Goal: Transaction & Acquisition: Book appointment/travel/reservation

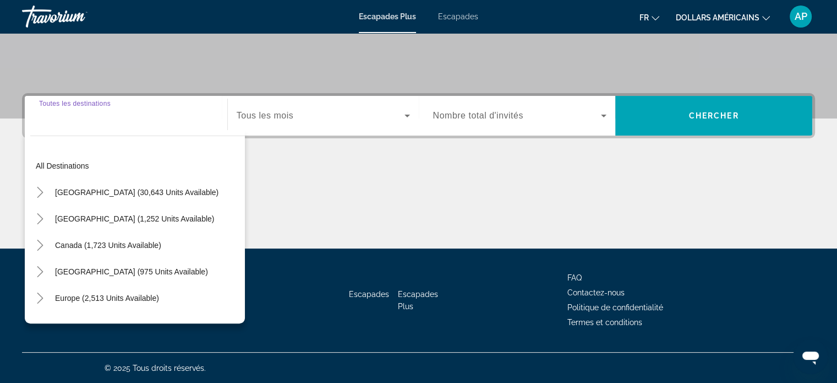
scroll to position [55, 0]
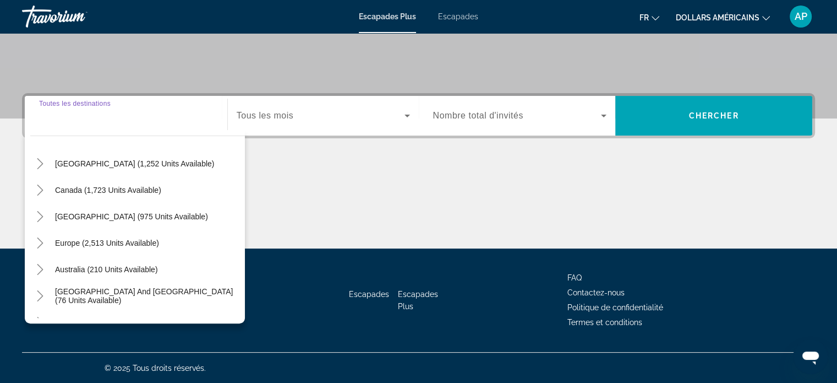
click at [84, 121] on input "Destination Toutes les destinations" at bounding box center [126, 116] width 174 height 13
click at [35, 241] on icon "Toggle Europe (2,513 units available)" at bounding box center [40, 242] width 11 height 11
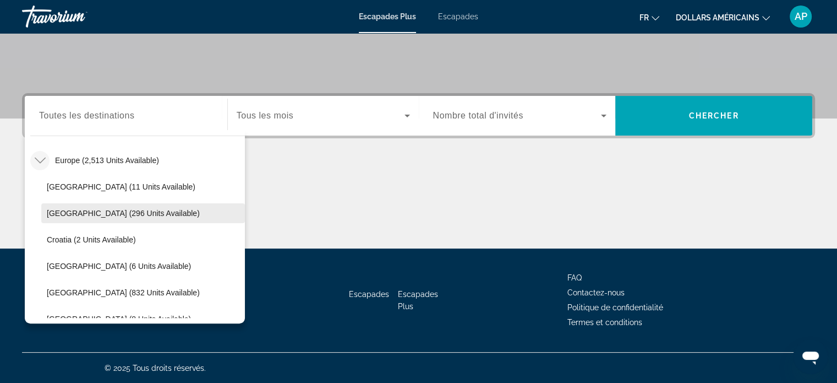
scroll to position [193, 0]
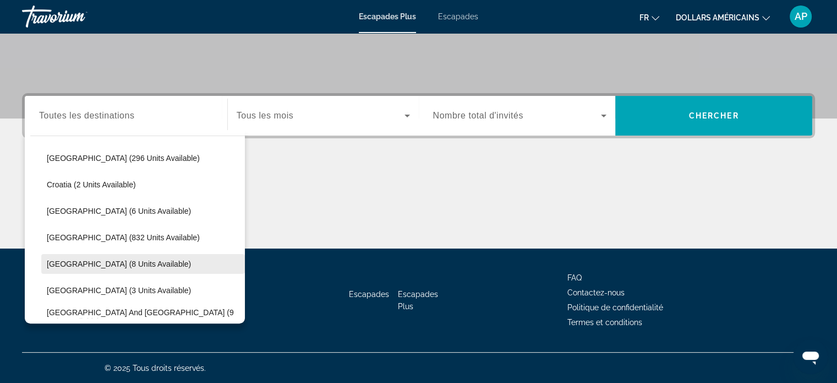
click at [87, 256] on span "Widget de recherche" at bounding box center [143, 264] width 204 height 26
type input "**********"
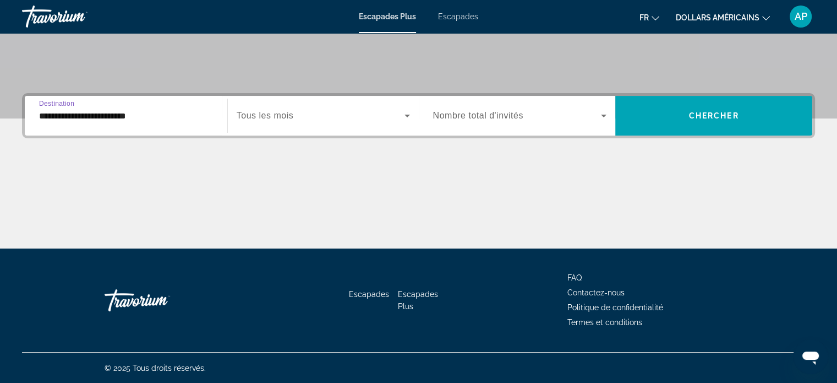
click at [407, 118] on icon "Widget de recherche" at bounding box center [407, 115] width 13 height 13
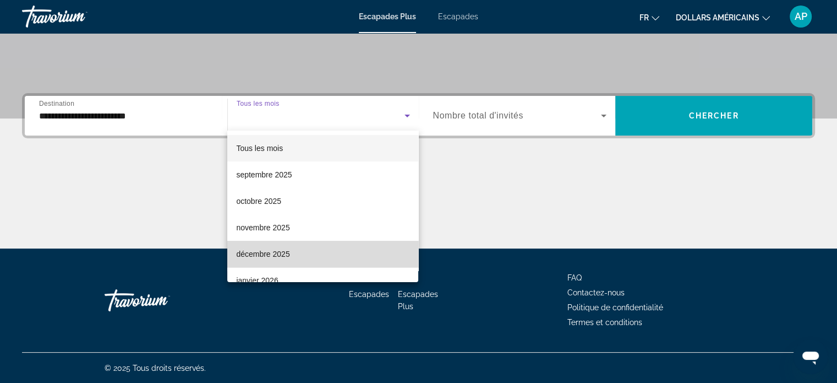
click at [350, 244] on mat-option "décembre 2025" at bounding box center [322, 254] width 191 height 26
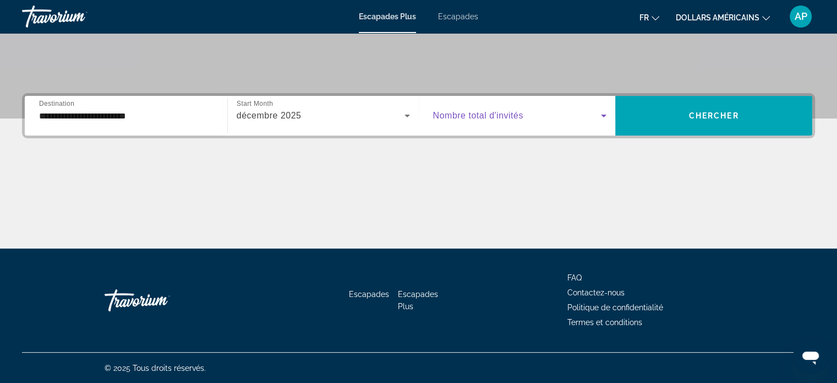
click at [601, 117] on icon "Widget de recherche" at bounding box center [603, 115] width 13 height 13
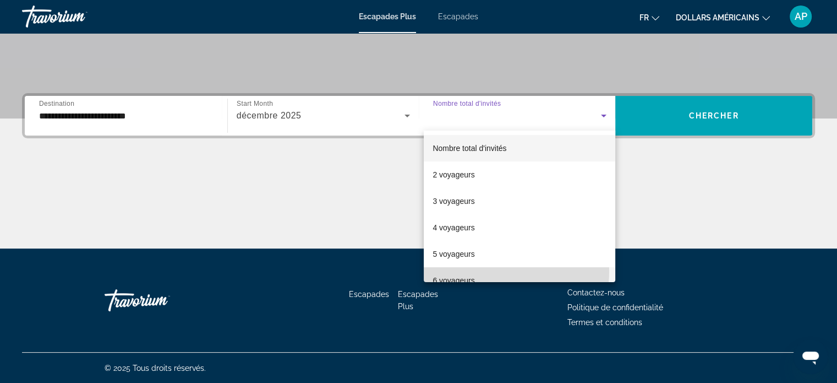
click at [491, 271] on mat-option "6 voyageurs" at bounding box center [520, 280] width 192 height 26
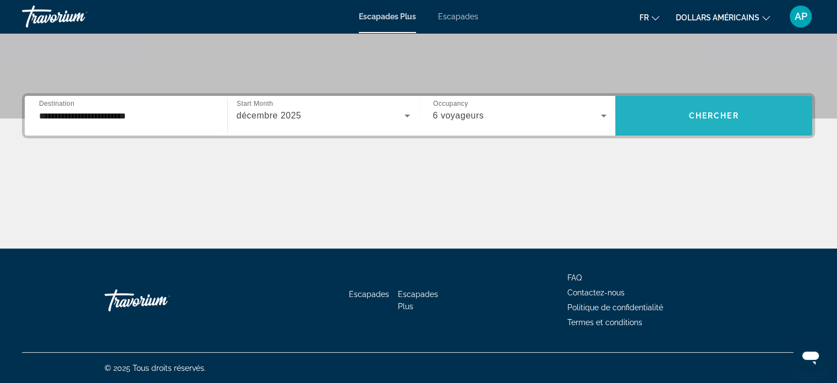
click at [699, 113] on span "Chercher" at bounding box center [714, 115] width 50 height 9
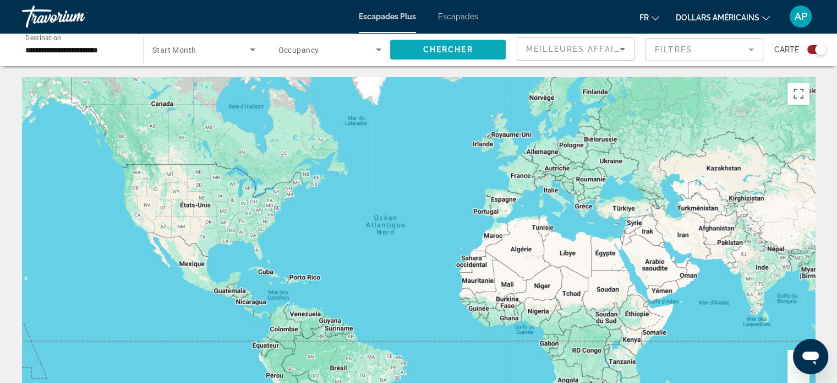
click at [467, 45] on span "Chercher" at bounding box center [448, 49] width 50 height 9
click at [799, 97] on button "Passer en plein écran" at bounding box center [799, 94] width 22 height 22
click at [375, 50] on icon "Search widget" at bounding box center [378, 49] width 13 height 13
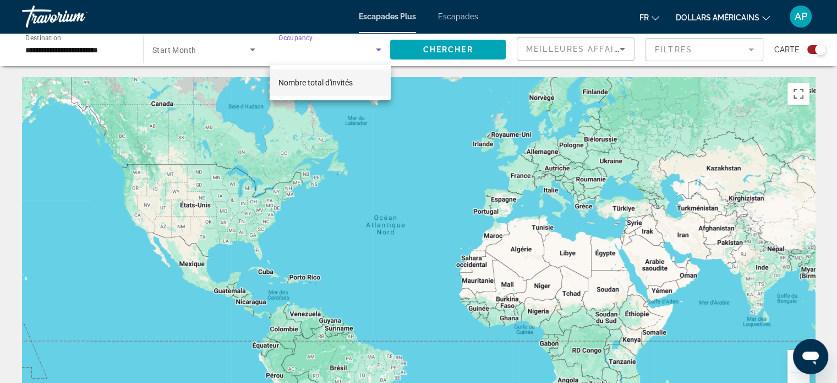
click at [375, 50] on div at bounding box center [418, 191] width 837 height 383
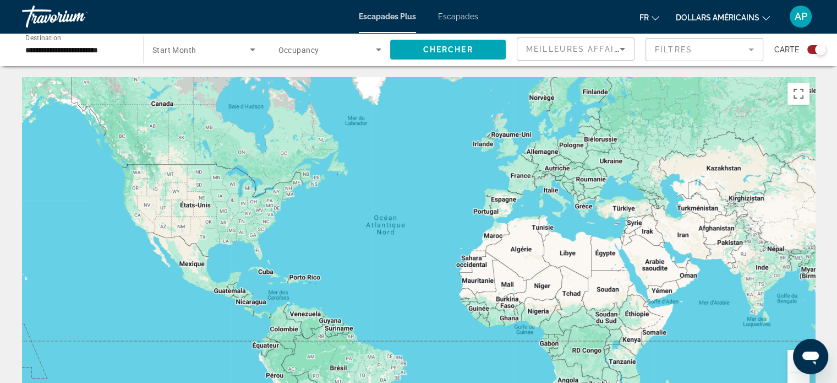
click at [104, 48] on input "**********" at bounding box center [77, 49] width 104 height 13
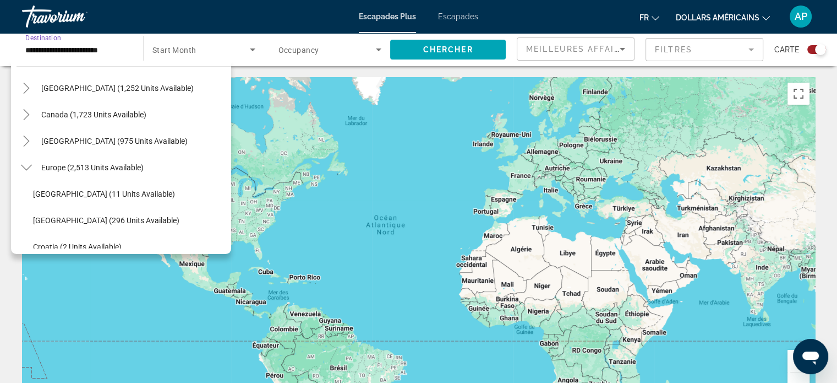
scroll to position [59, 0]
click at [63, 169] on span "Europe (2,513 units available)" at bounding box center [92, 169] width 102 height 9
type input "**********"
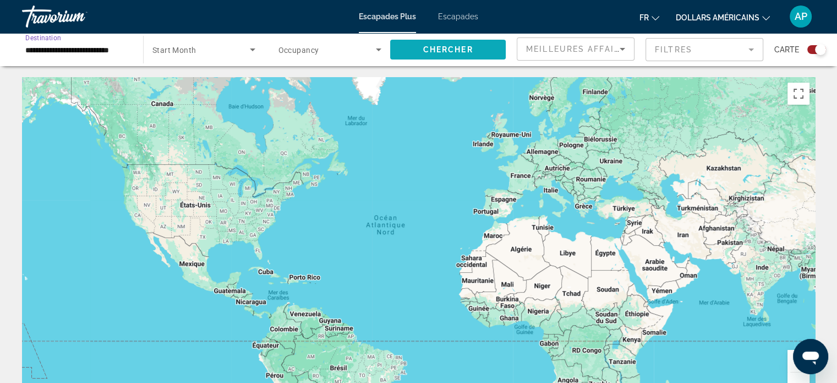
click at [442, 44] on span "Search widget" at bounding box center [448, 49] width 116 height 26
click at [449, 18] on font "Escapades" at bounding box center [458, 16] width 40 height 9
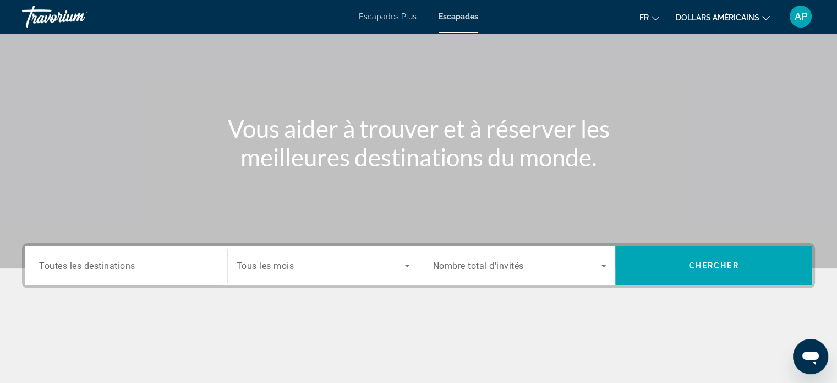
scroll to position [110, 0]
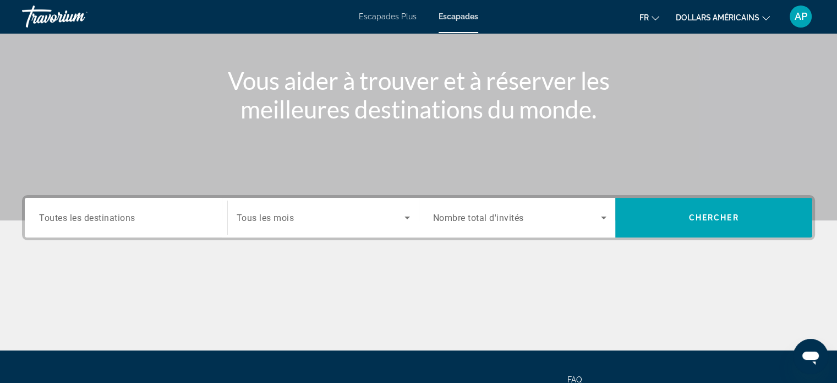
click at [401, 216] on icon "Search widget" at bounding box center [407, 217] width 13 height 13
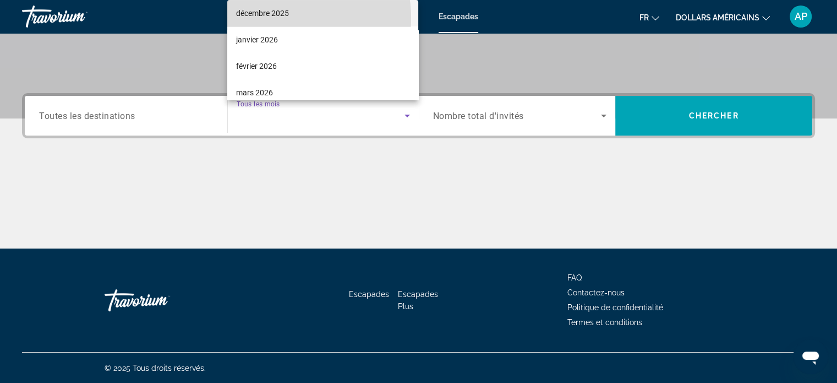
click at [270, 18] on span "décembre 2025" at bounding box center [262, 13] width 53 height 13
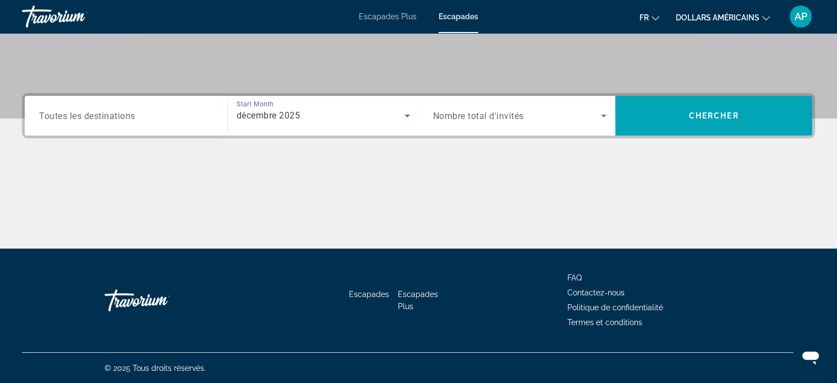
click at [192, 114] on input "Destination Toutes les destinations" at bounding box center [126, 116] width 174 height 13
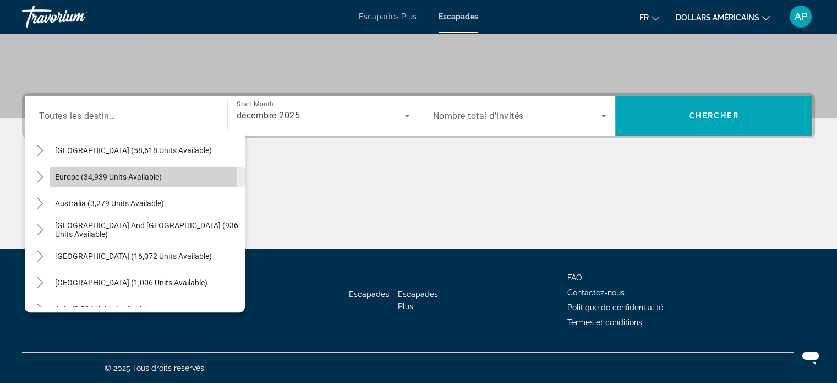
click at [56, 176] on span "Europe (34,939 units available)" at bounding box center [108, 176] width 107 height 9
type input "**********"
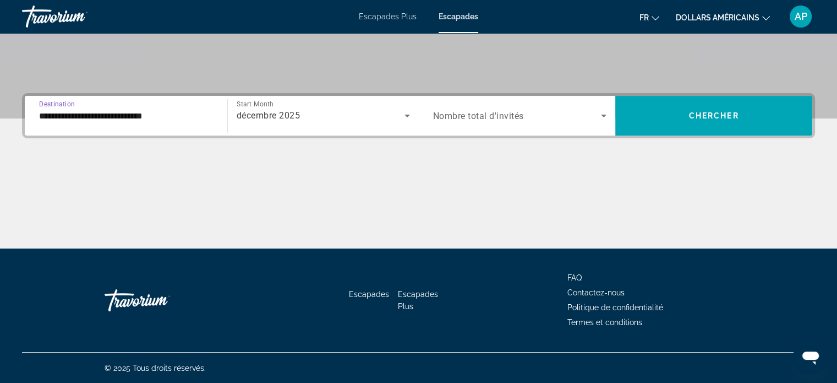
click at [600, 116] on icon "Search widget" at bounding box center [603, 115] width 13 height 13
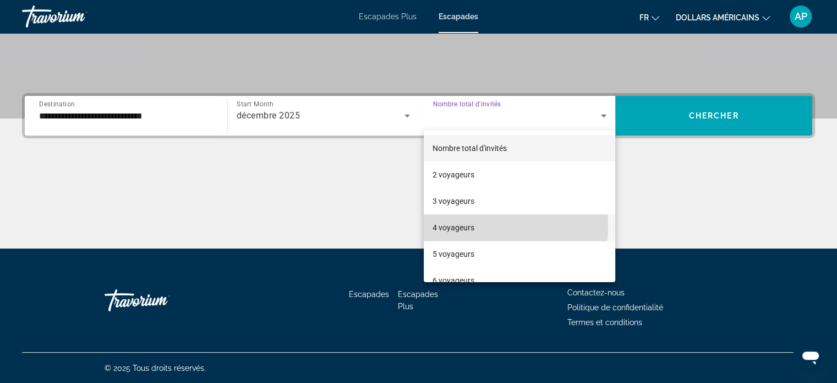
click at [467, 225] on font "4 voyageurs" at bounding box center [454, 227] width 42 height 9
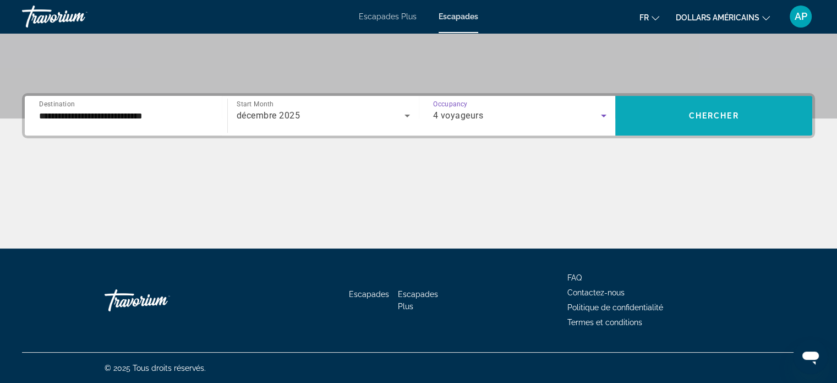
click at [682, 121] on span "Search widget" at bounding box center [714, 115] width 197 height 26
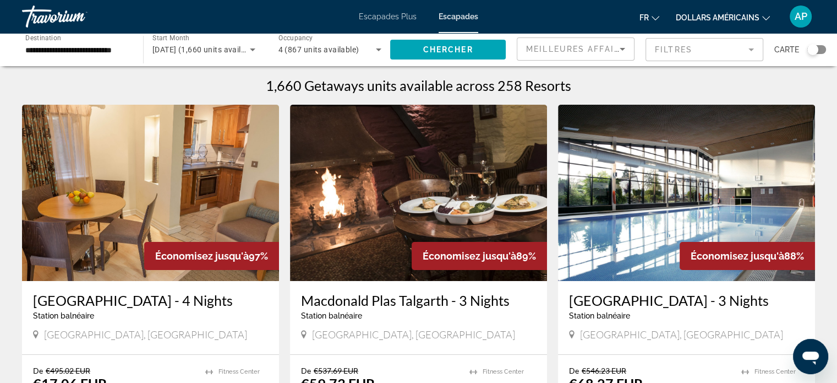
click at [377, 53] on icon "Search widget" at bounding box center [378, 49] width 13 height 13
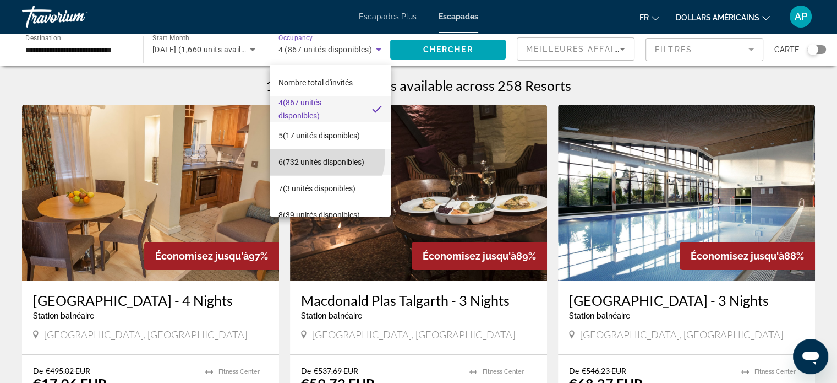
click at [319, 156] on span "6 (732 unités disponibles)" at bounding box center [322, 161] width 86 height 13
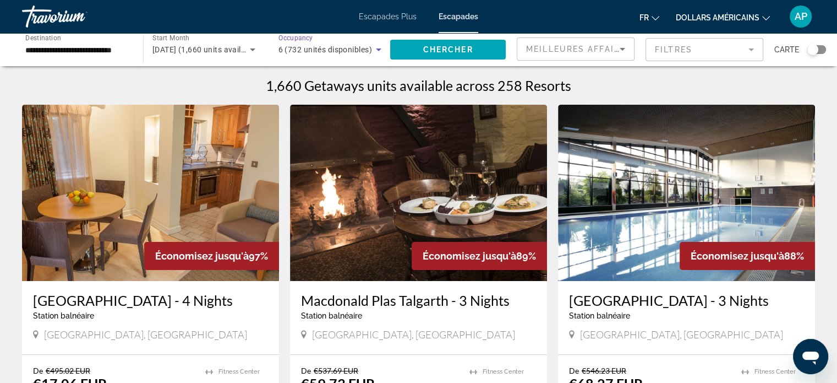
click at [815, 52] on div "Search widget" at bounding box center [813, 49] width 11 height 11
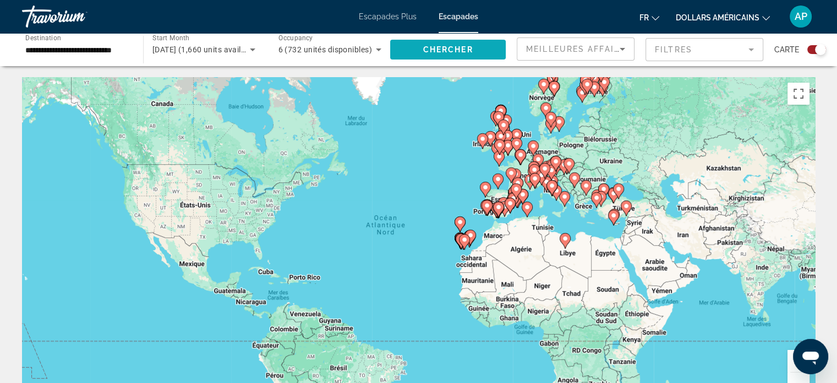
click at [451, 52] on span "Chercher" at bounding box center [448, 49] width 50 height 9
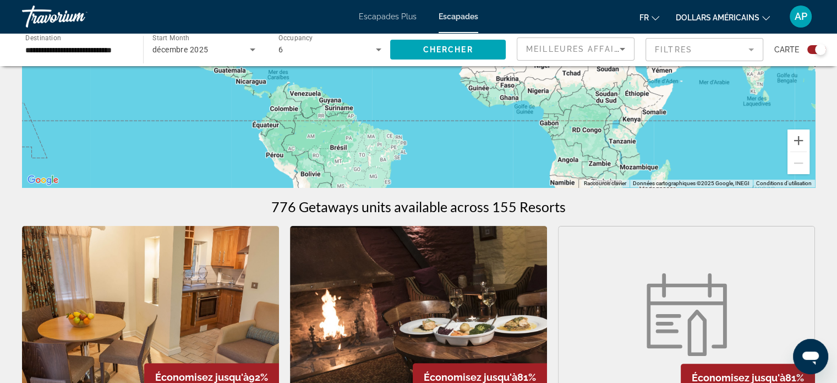
scroll to position [330, 0]
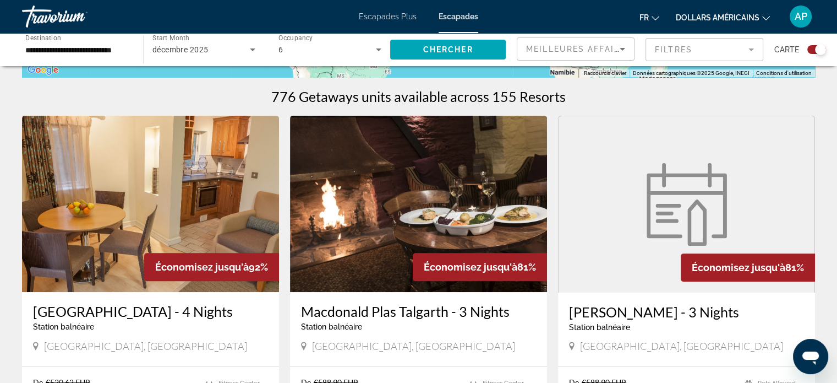
click at [135, 51] on div "**********" at bounding box center [77, 49] width 121 height 31
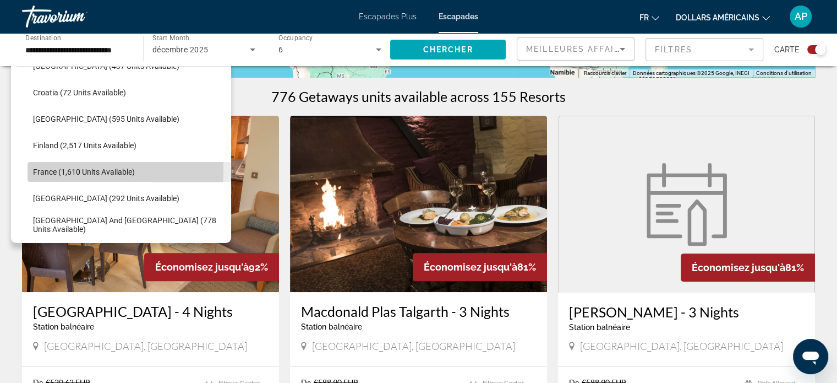
scroll to position [0, 0]
click at [47, 169] on span "France (1,610 units available)" at bounding box center [84, 171] width 102 height 9
type input "**********"
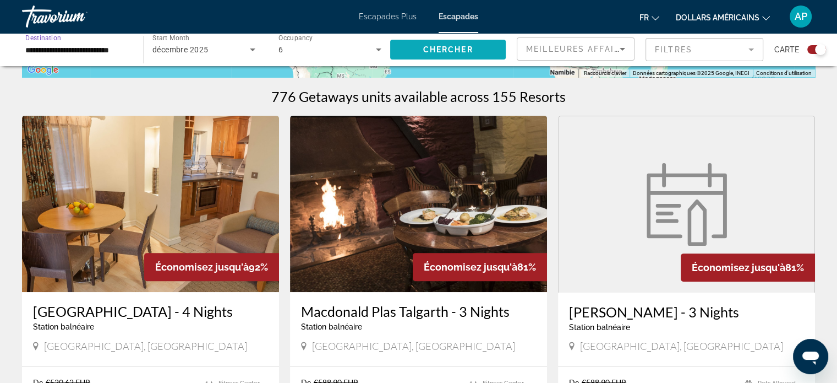
click at [449, 50] on span "Chercher" at bounding box center [448, 49] width 50 height 9
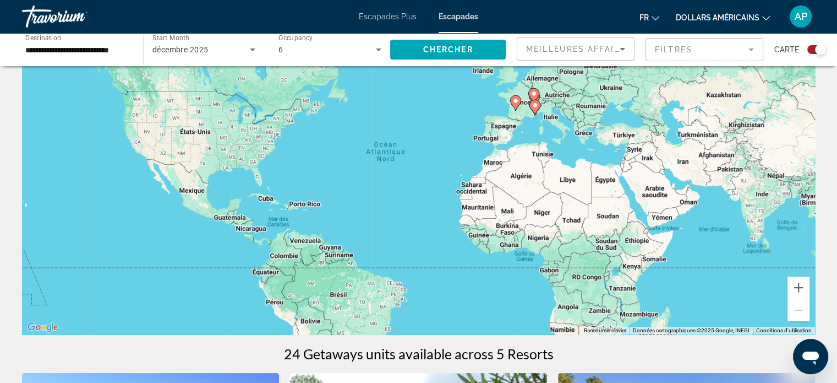
scroll to position [165, 0]
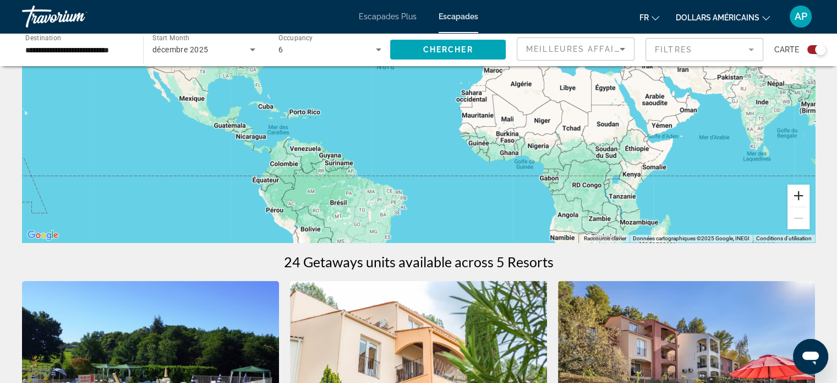
click at [803, 198] on button "Zoom avant" at bounding box center [799, 195] width 22 height 22
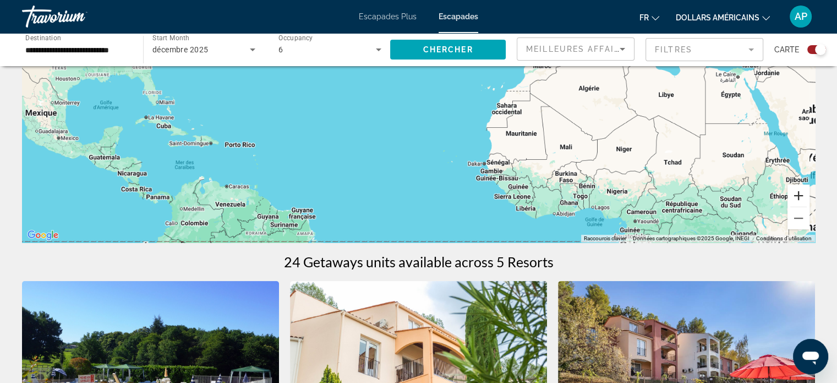
click at [803, 198] on button "Zoom avant" at bounding box center [799, 195] width 22 height 22
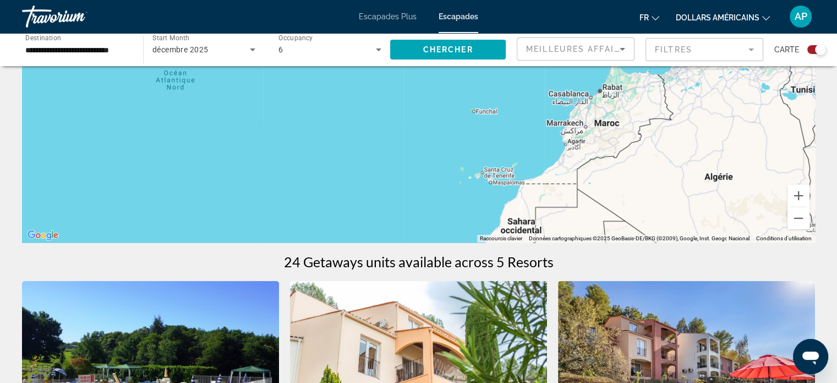
drag, startPoint x: 692, startPoint y: 177, endPoint x: 581, endPoint y: 251, distance: 133.0
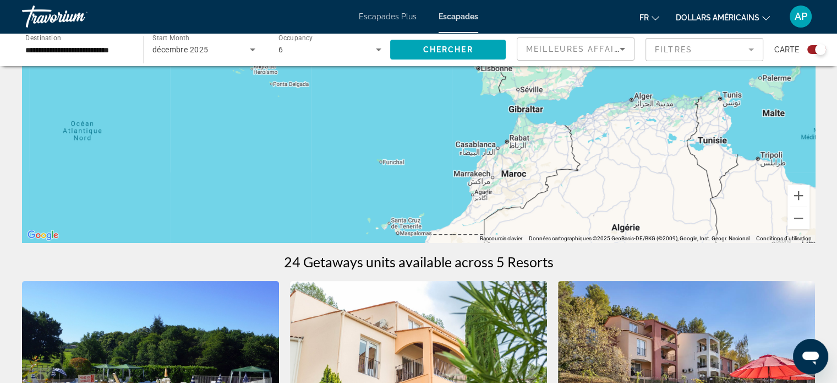
drag, startPoint x: 640, startPoint y: 144, endPoint x: 515, endPoint y: 220, distance: 146.3
click at [515, 220] on div "Pour activer le glissement avec le clavier, appuyez sur Alt+Entrée. Une fois ce…" at bounding box center [418, 77] width 793 height 330
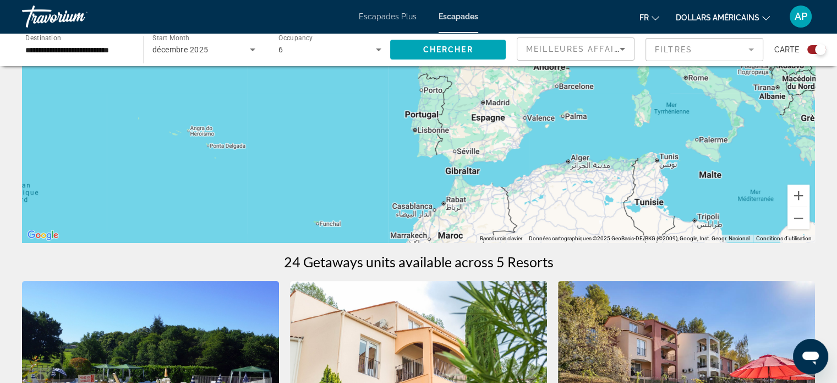
drag, startPoint x: 579, startPoint y: 125, endPoint x: 489, endPoint y: 216, distance: 128.1
click at [489, 216] on div "Pour activer le glissement avec le clavier, appuyez sur Alt+Entrée. Une fois ce…" at bounding box center [418, 77] width 793 height 330
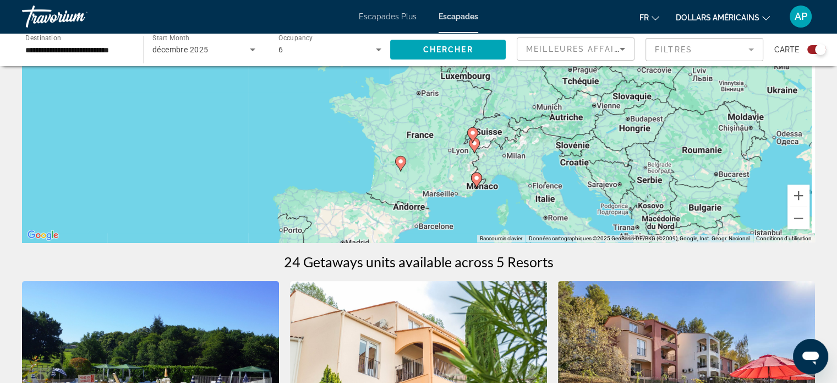
drag, startPoint x: 554, startPoint y: 136, endPoint x: 526, endPoint y: 160, distance: 37.2
click at [526, 160] on div "Pour activer le glissement avec le clavier, appuyez sur Alt+Entrée. Une fois ce…" at bounding box center [418, 77] width 793 height 330
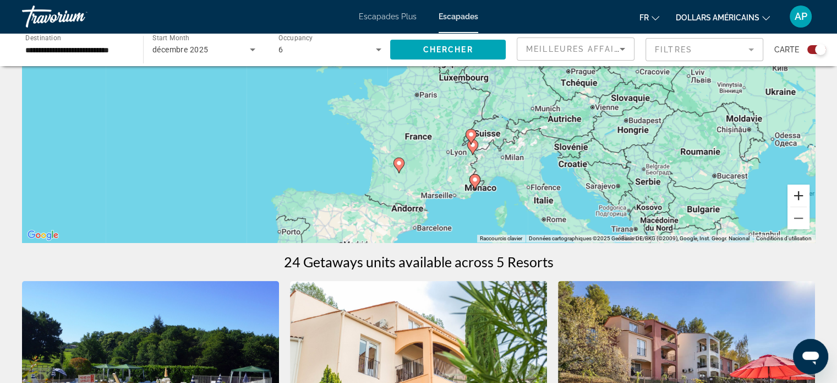
click at [806, 196] on button "Zoom avant" at bounding box center [799, 195] width 22 height 22
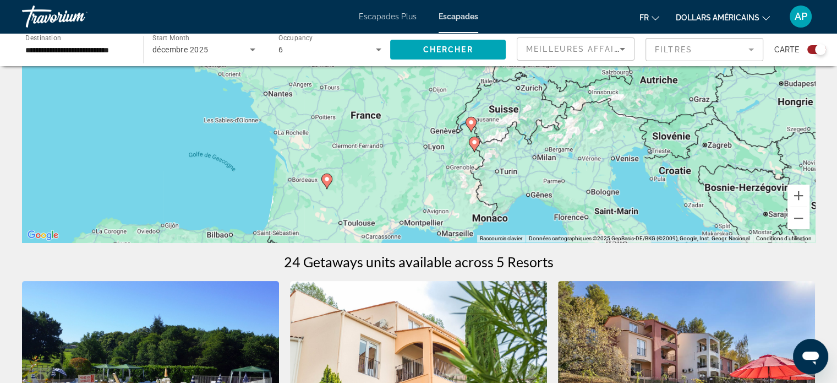
drag, startPoint x: 542, startPoint y: 177, endPoint x: 489, endPoint y: 95, distance: 97.6
click at [489, 95] on div "Pour activer le glissement avec le clavier, appuyez sur Alt+Entrée. Une fois ce…" at bounding box center [418, 77] width 793 height 330
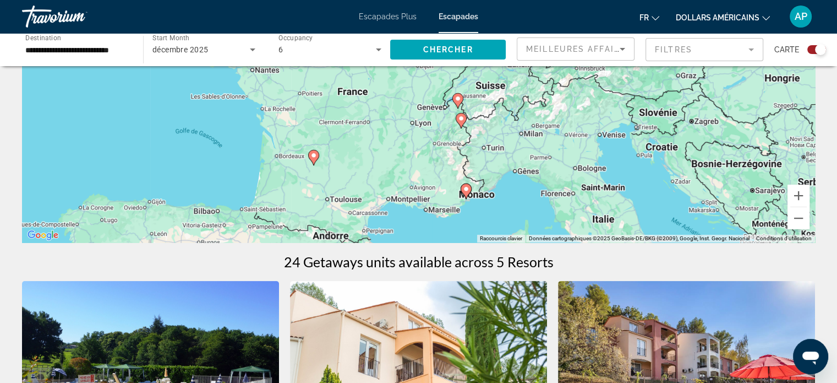
drag, startPoint x: 481, startPoint y: 155, endPoint x: 473, endPoint y: 138, distance: 18.2
click at [473, 138] on div "Pour activer le glissement avec le clavier, appuyez sur Alt+Entrée. Une fois ce…" at bounding box center [418, 77] width 793 height 330
click at [458, 103] on icon "Contenu principal" at bounding box center [458, 101] width 10 height 14
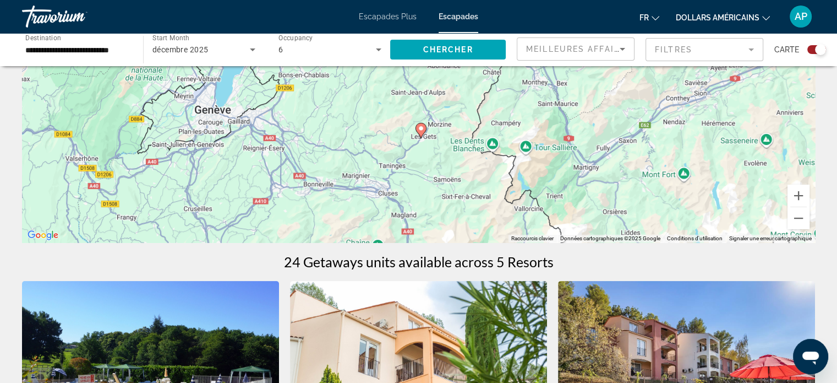
drag, startPoint x: 430, startPoint y: 99, endPoint x: 432, endPoint y: 162, distance: 63.4
click at [432, 162] on div "Pour activer le glissement avec le clavier, appuyez sur Alt+Entrée. Une fois ce…" at bounding box center [418, 77] width 793 height 330
click at [421, 126] on image "Contenu principal" at bounding box center [421, 128] width 7 height 7
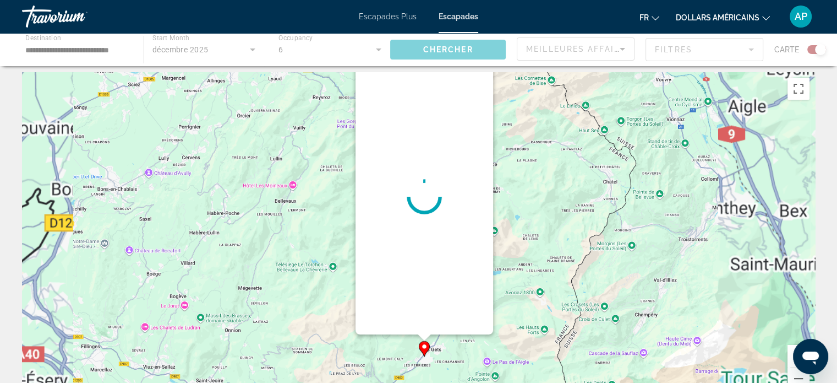
scroll to position [0, 0]
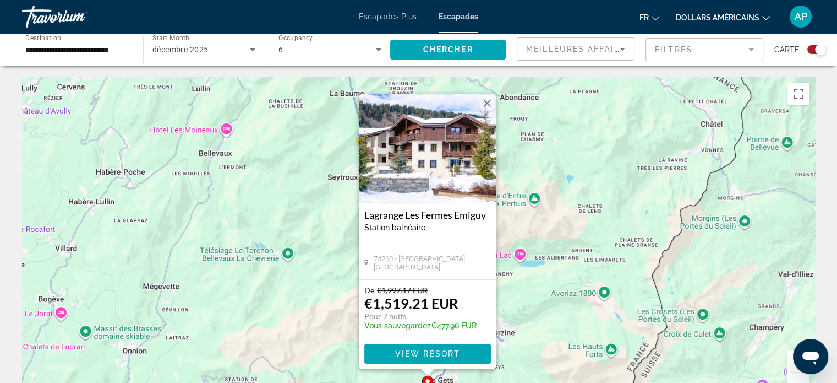
click at [483, 103] on button "Fermer" at bounding box center [487, 103] width 17 height 17
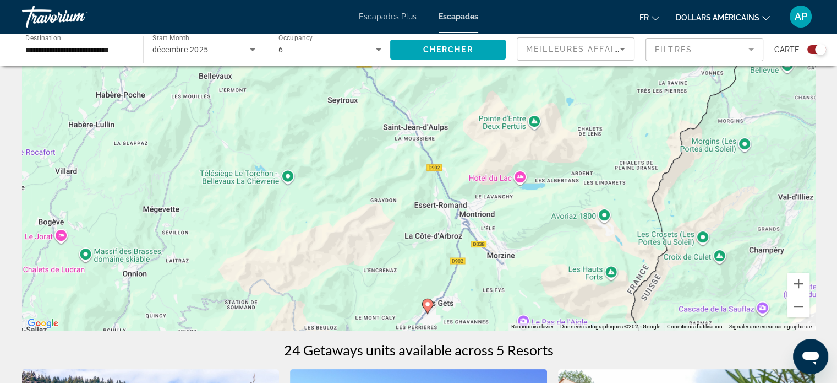
scroll to position [55, 0]
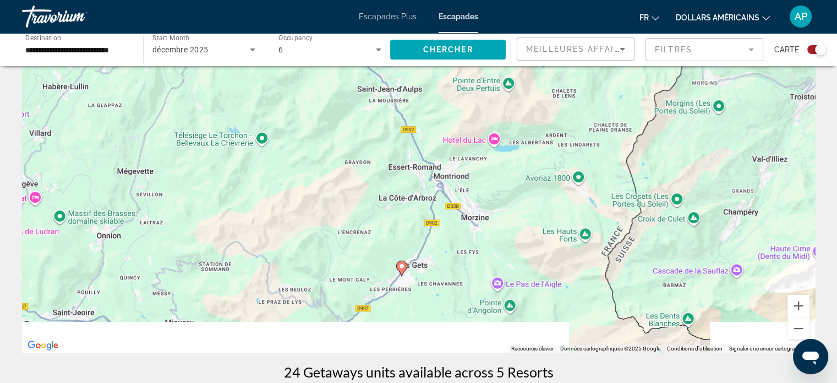
drag, startPoint x: 392, startPoint y: 189, endPoint x: 374, endPoint y: 95, distance: 95.8
click at [363, 91] on div "Pour naviguer, appuyez sur les touches fléchées. Pour activer le glissement ave…" at bounding box center [418, 187] width 793 height 330
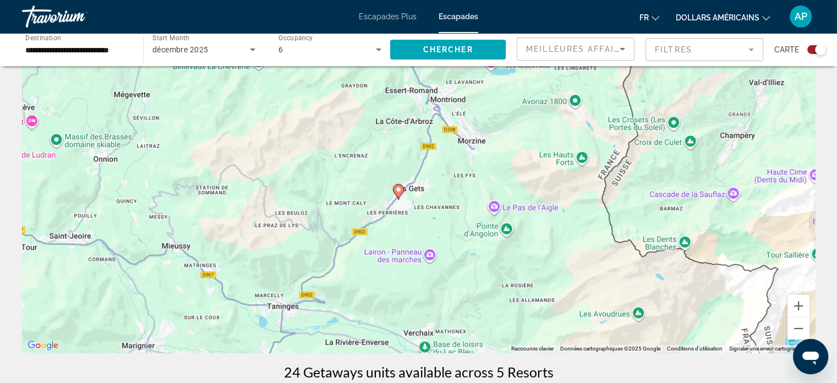
drag, startPoint x: 410, startPoint y: 131, endPoint x: 410, endPoint y: 122, distance: 9.4
click at [410, 122] on div "Pour activer le glissement avec le clavier, appuyez sur Alt+Entrée. Une fois ce…" at bounding box center [418, 187] width 793 height 330
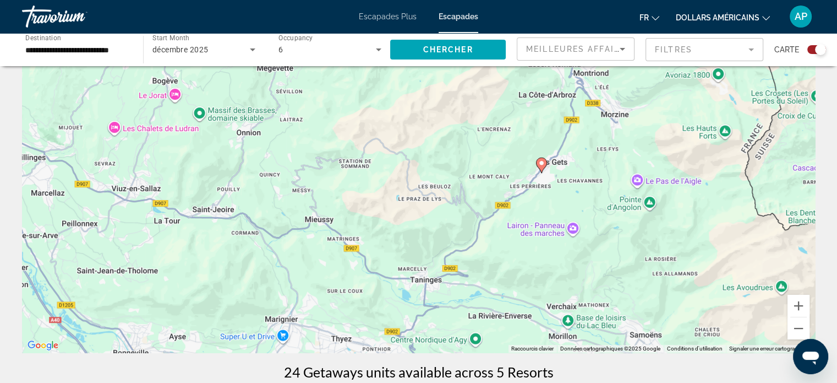
drag, startPoint x: 402, startPoint y: 187, endPoint x: 543, endPoint y: 251, distance: 154.5
click at [543, 251] on div "Pour activer le glissement avec le clavier, appuyez sur Alt+Entrée. Une fois ce…" at bounding box center [418, 187] width 793 height 330
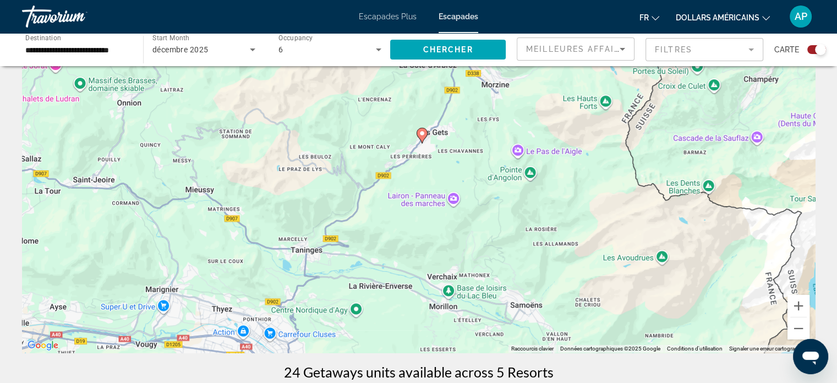
drag, startPoint x: 541, startPoint y: 249, endPoint x: 469, endPoint y: 211, distance: 81.8
click at [420, 218] on div "Pour activer le glissement avec le clavier, appuyez sur Alt+Entrée. Une fois ce…" at bounding box center [418, 187] width 793 height 330
click at [804, 330] on button "Zoom arrière" at bounding box center [799, 328] width 22 height 22
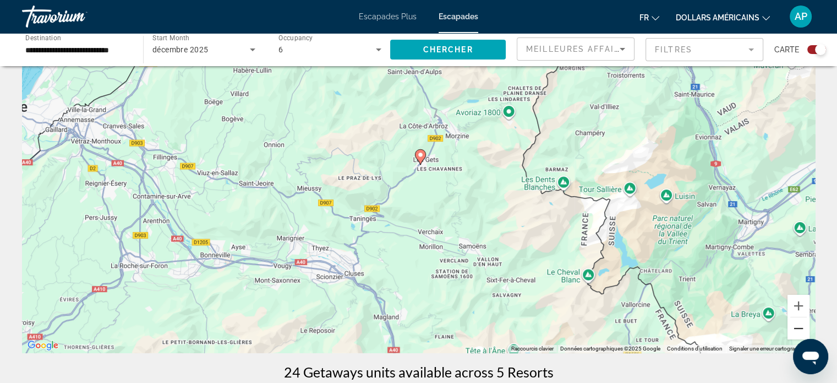
click at [802, 329] on button "Zoom arrière" at bounding box center [799, 328] width 22 height 22
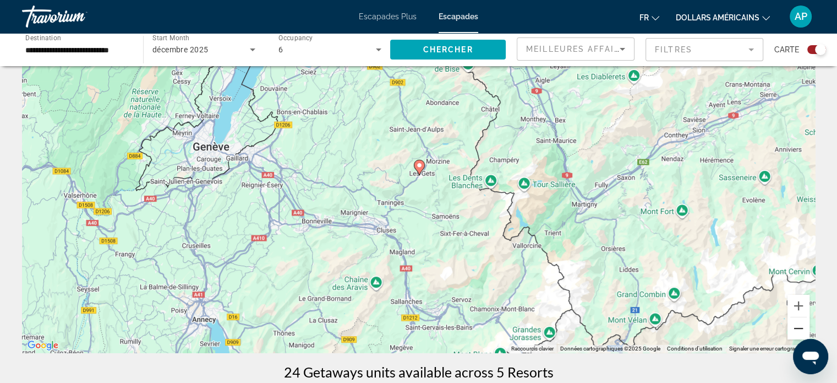
click at [800, 329] on button "Zoom arrière" at bounding box center [799, 328] width 22 height 22
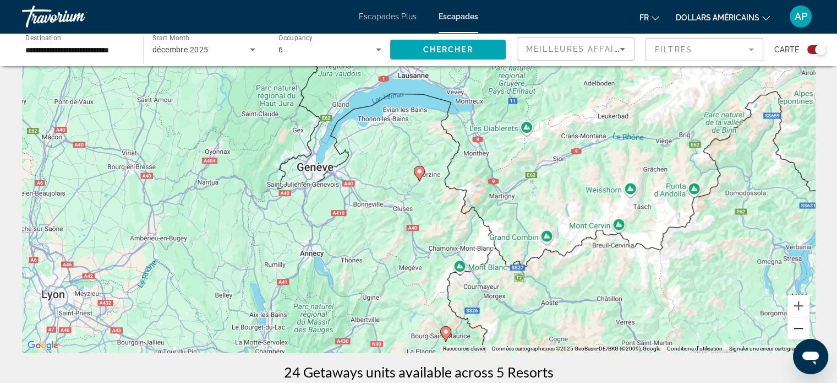
click at [799, 329] on button "Zoom arrière" at bounding box center [799, 328] width 22 height 22
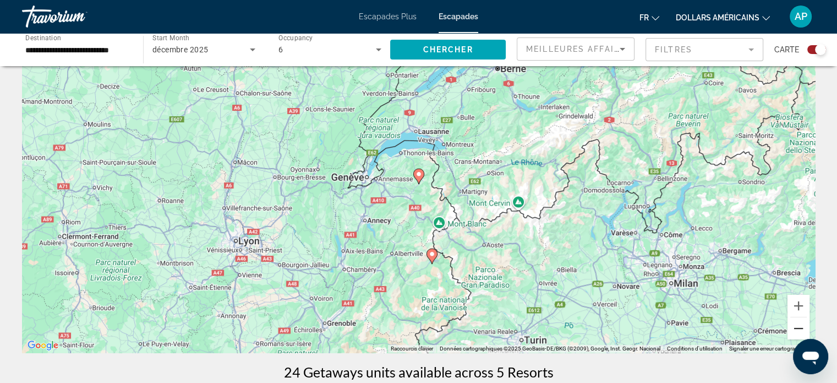
click at [798, 329] on button "Zoom arrière" at bounding box center [799, 328] width 22 height 22
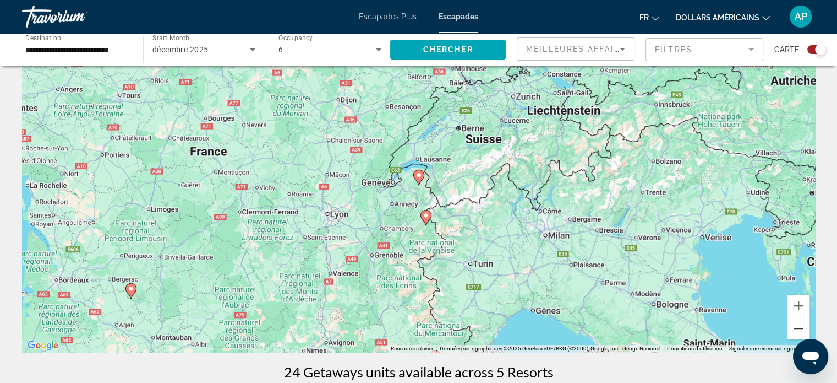
click at [794, 329] on button "Zoom arrière" at bounding box center [799, 328] width 22 height 22
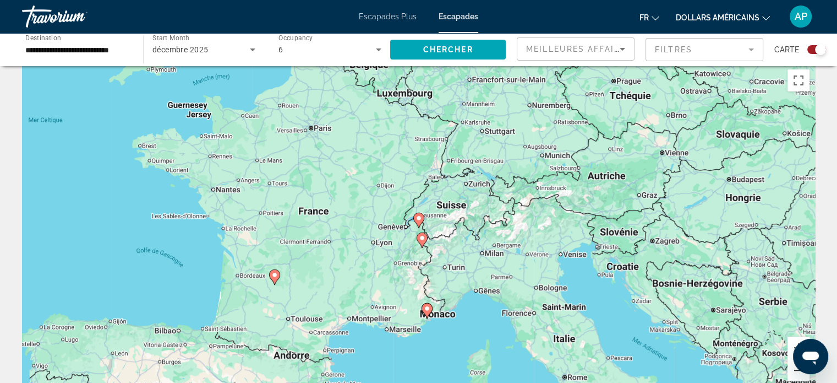
scroll to position [0, 0]
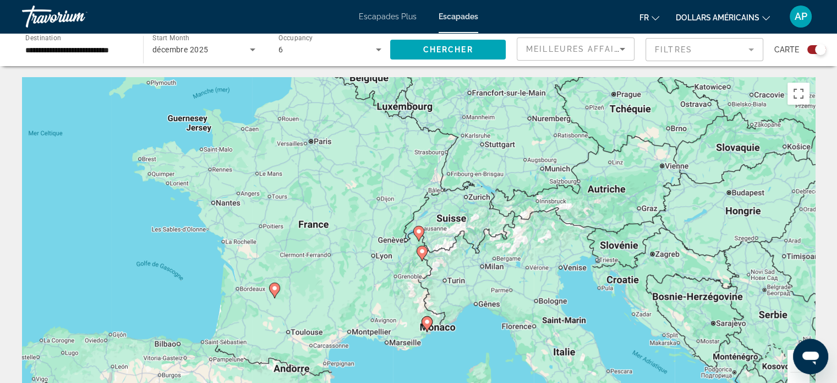
click at [421, 252] on image "Contenu principal" at bounding box center [422, 251] width 7 height 7
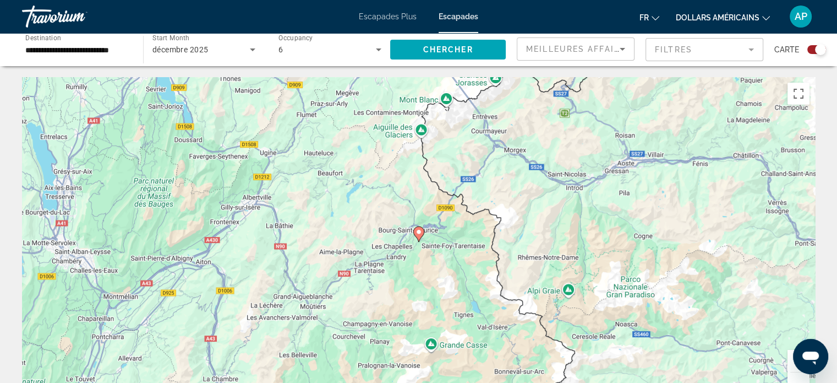
click at [416, 233] on image "Contenu principal" at bounding box center [419, 231] width 7 height 7
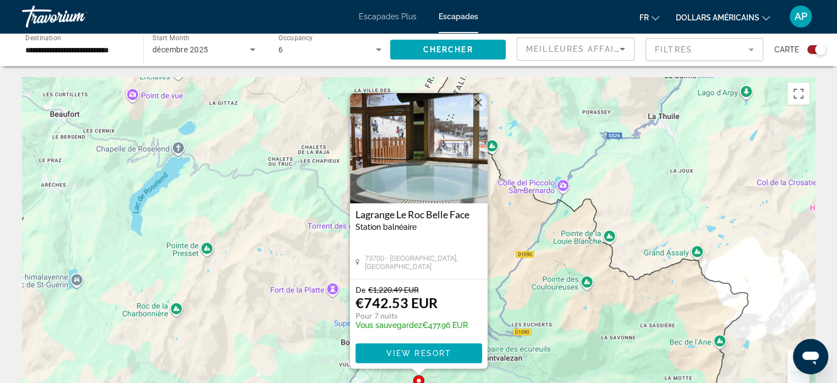
click at [482, 101] on button "Fermer" at bounding box center [478, 102] width 17 height 17
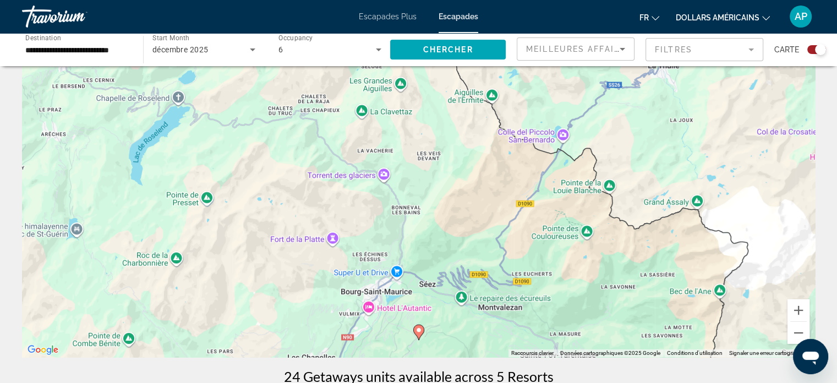
scroll to position [110, 0]
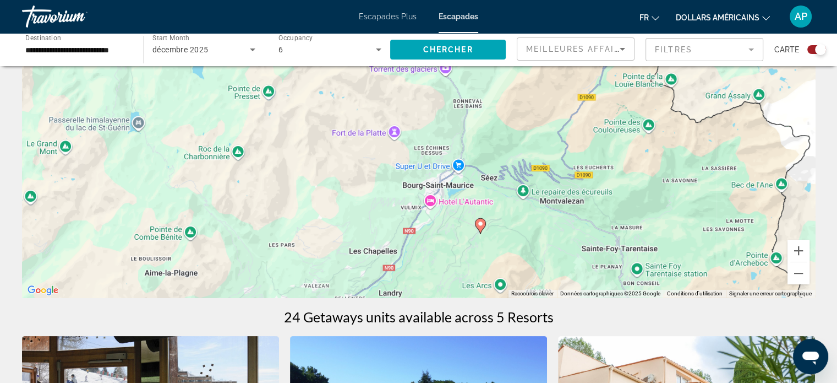
drag, startPoint x: 447, startPoint y: 216, endPoint x: 523, endPoint y: 182, distance: 83.5
click at [523, 182] on div "Pour activer le glissement avec le clavier, appuyez sur Alt+Entrée. Une fois ce…" at bounding box center [418, 132] width 793 height 330
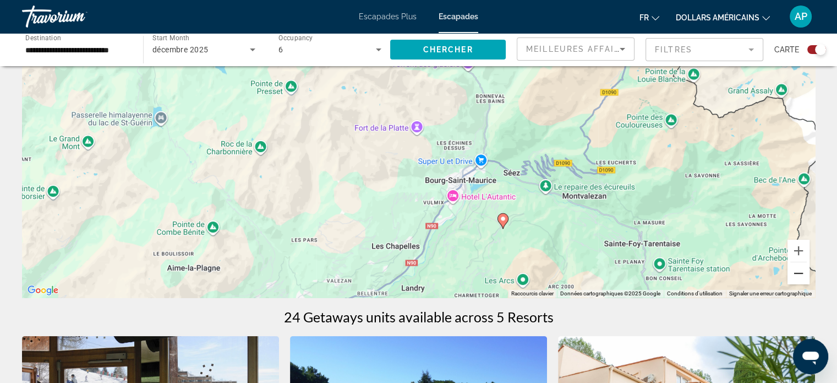
click at [799, 273] on button "Zoom arrière" at bounding box center [799, 273] width 22 height 22
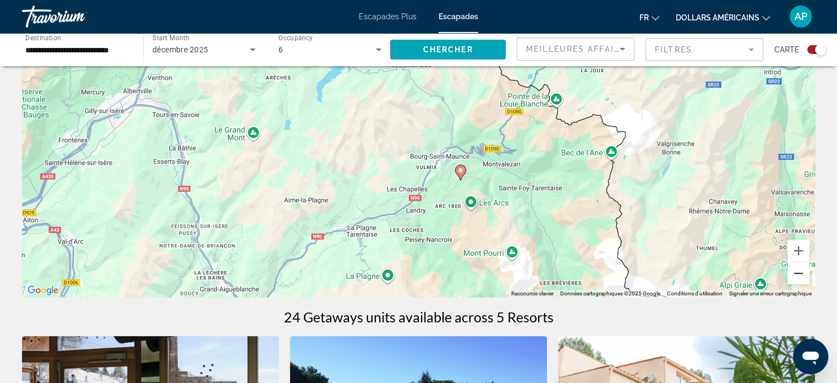
click at [799, 273] on button "Zoom arrière" at bounding box center [799, 273] width 22 height 22
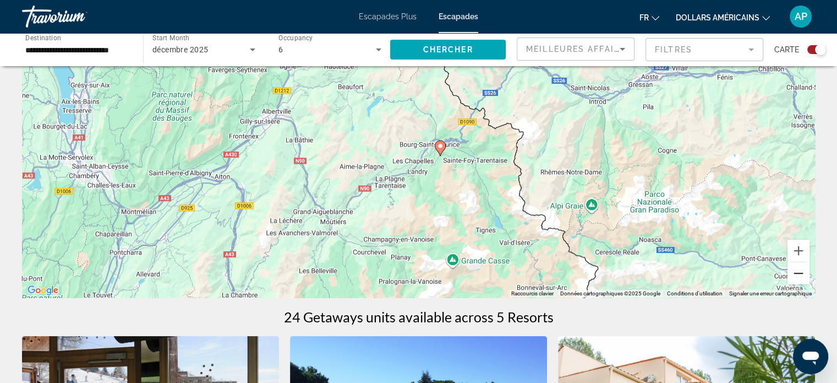
click at [799, 273] on button "Zoom arrière" at bounding box center [799, 273] width 22 height 22
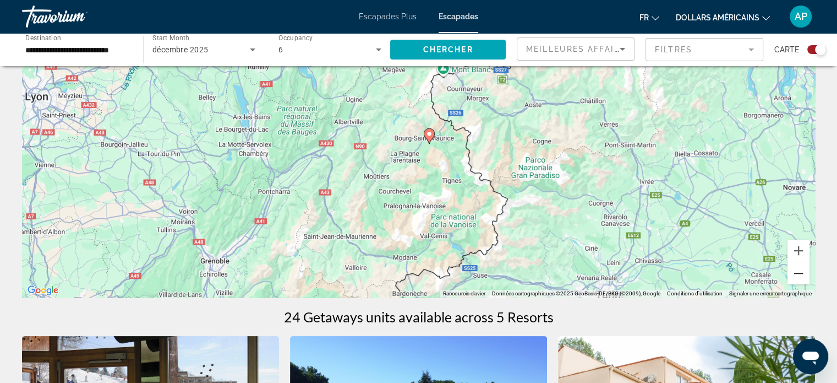
click at [799, 273] on button "Zoom arrière" at bounding box center [799, 273] width 22 height 22
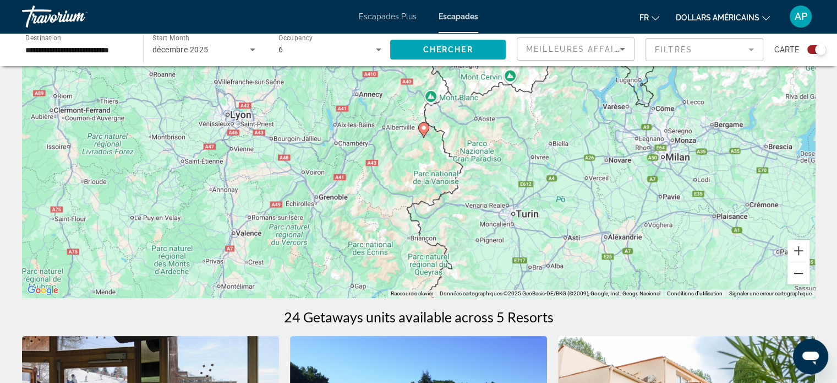
click at [799, 273] on button "Zoom arrière" at bounding box center [799, 273] width 22 height 22
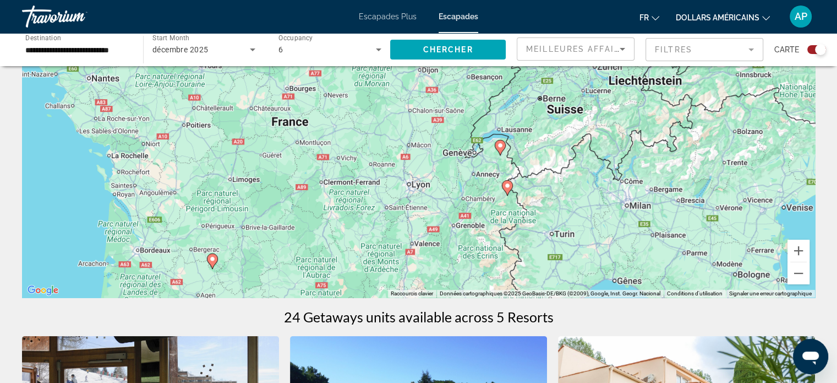
drag, startPoint x: 412, startPoint y: 154, endPoint x: 499, endPoint y: 216, distance: 107.0
click at [499, 216] on div "Pour activer le glissement avec le clavier, appuyez sur Alt+Entrée. Une fois ce…" at bounding box center [418, 132] width 793 height 330
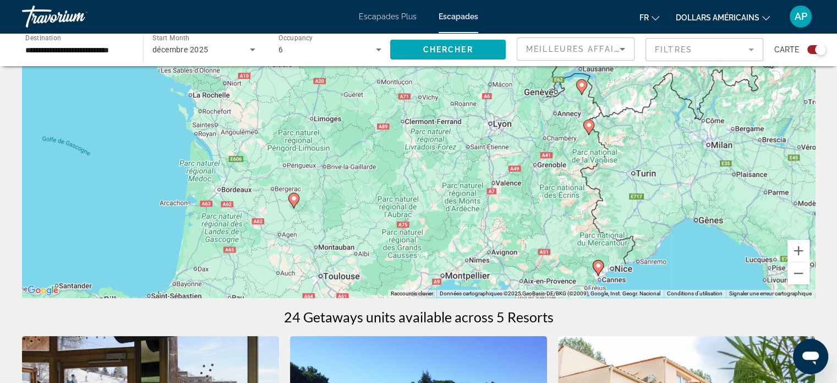
drag, startPoint x: 475, startPoint y: 220, endPoint x: 557, endPoint y: 160, distance: 101.6
click at [556, 159] on div "Pour activer le glissement avec le clavier, appuyez sur Alt+Entrée. Une fois ce…" at bounding box center [418, 132] width 793 height 330
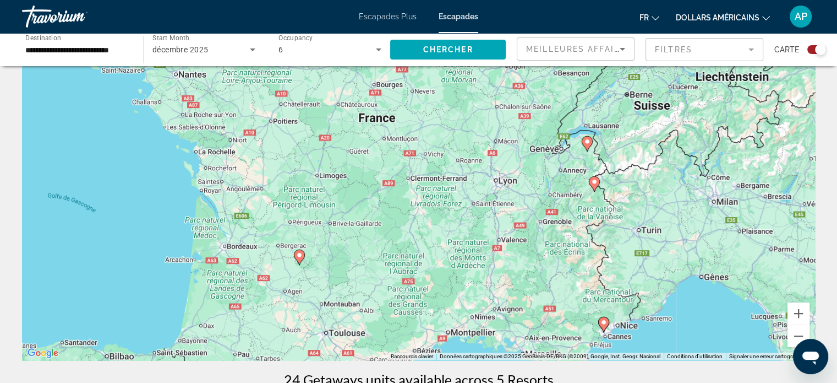
scroll to position [0, 0]
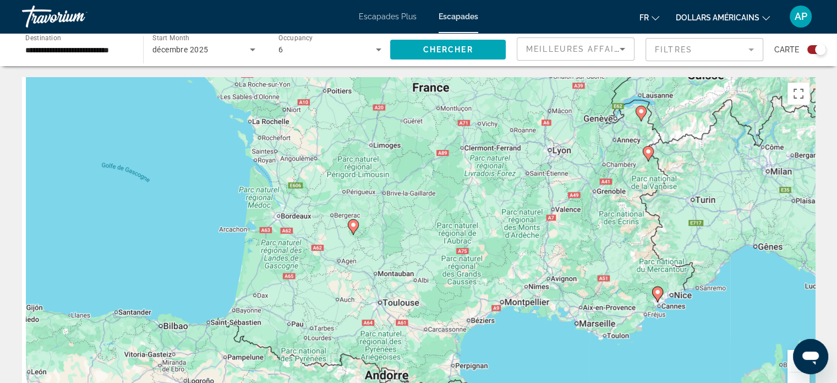
drag, startPoint x: 366, startPoint y: 235, endPoint x: 425, endPoint y: 150, distance: 103.7
click at [425, 150] on div "Pour activer le glissement avec le clavier, appuyez sur Alt+Entrée. Une fois ce…" at bounding box center [418, 242] width 793 height 330
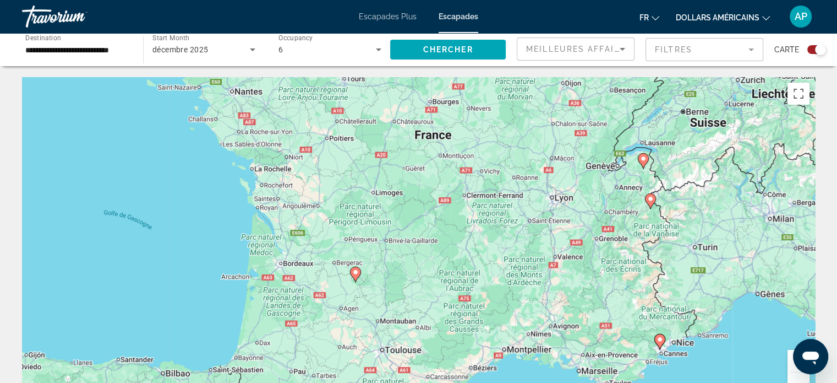
drag, startPoint x: 580, startPoint y: 259, endPoint x: 530, endPoint y: 350, distance: 104.0
click at [537, 354] on div "Pour activer le glissement avec le clavier, appuyez sur Alt+Entrée. Une fois ce…" at bounding box center [418, 242] width 793 height 330
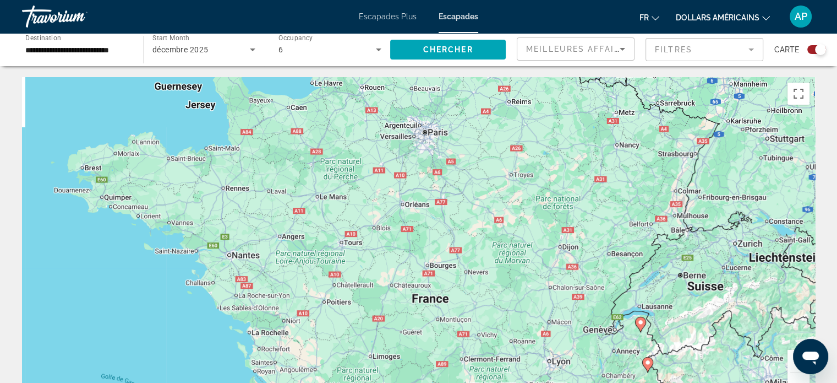
drag, startPoint x: 555, startPoint y: 187, endPoint x: 632, endPoint y: 304, distance: 140.3
click at [628, 308] on div "Pour activer le glissement avec le clavier, appuyez sur Alt+Entrée. Une fois ce…" at bounding box center [418, 242] width 793 height 330
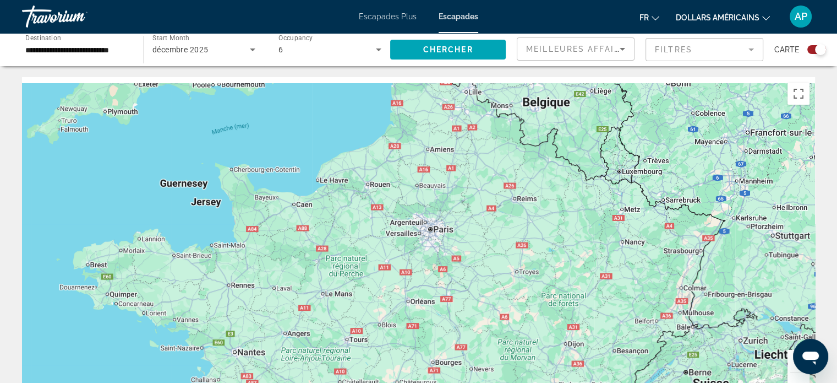
drag, startPoint x: 604, startPoint y: 244, endPoint x: 578, endPoint y: 319, distance: 79.7
click at [578, 319] on div "Pour activer le glissement avec le clavier, appuyez sur Alt+Entrée. Une fois ce…" at bounding box center [418, 242] width 793 height 330
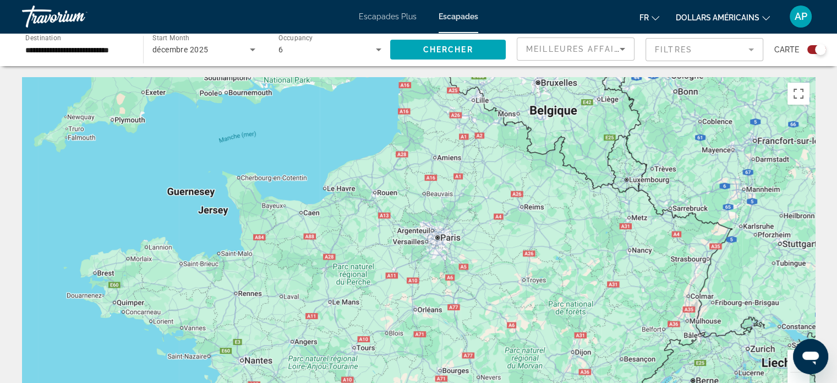
drag, startPoint x: 515, startPoint y: 273, endPoint x: 576, endPoint y: 151, distance: 135.4
click at [576, 151] on div "Pour activer le glissement avec le clavier, appuyez sur Alt+Entrée. Une fois ce…" at bounding box center [418, 242] width 793 height 330
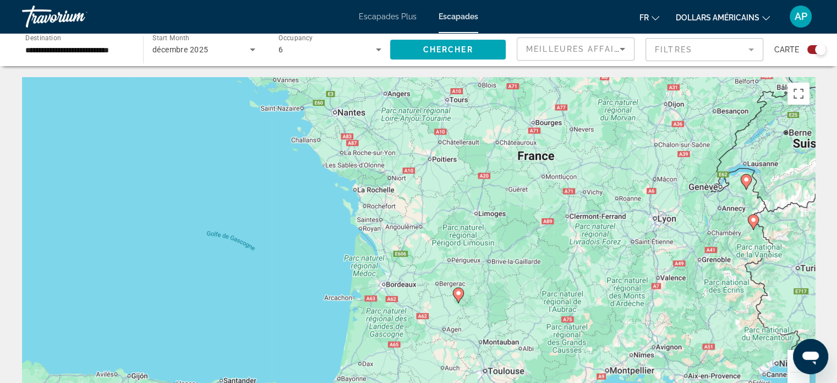
drag, startPoint x: 498, startPoint y: 274, endPoint x: 524, endPoint y: 178, distance: 98.7
click at [529, 157] on div "Pour activer le glissement avec le clavier, appuyez sur Alt+Entrée. Une fois ce…" at bounding box center [418, 242] width 793 height 330
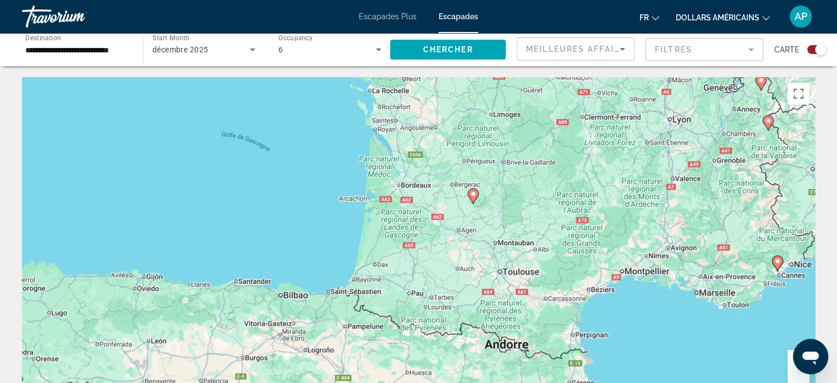
drag, startPoint x: 502, startPoint y: 218, endPoint x: 504, endPoint y: 197, distance: 21.6
click at [504, 197] on div "Pour activer le glissement avec le clavier, appuyez sur Alt+Entrée. Une fois ce…" at bounding box center [418, 242] width 793 height 330
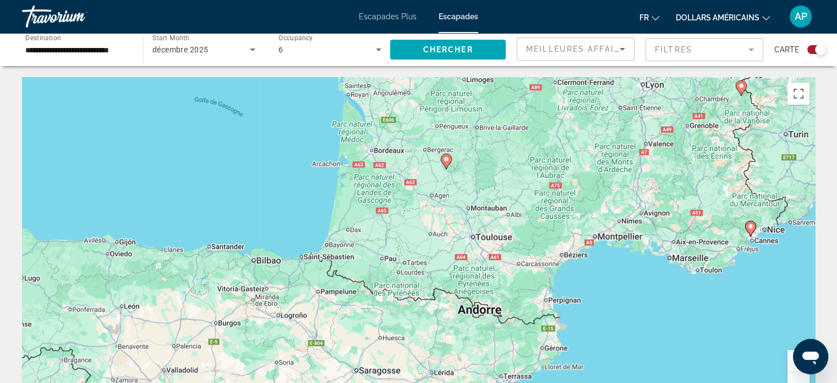
drag, startPoint x: 564, startPoint y: 231, endPoint x: 386, endPoint y: 227, distance: 178.4
click at [385, 227] on div "Pour activer le glissement avec le clavier, appuyez sur Alt+Entrée. Une fois ce…" at bounding box center [418, 242] width 793 height 330
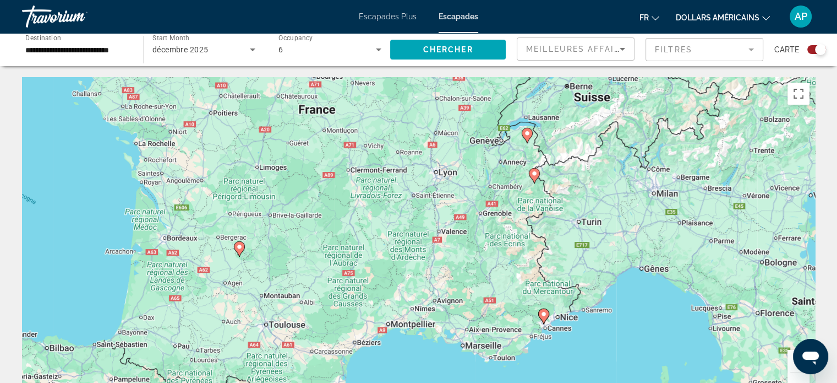
drag, startPoint x: 561, startPoint y: 157, endPoint x: 505, endPoint y: 249, distance: 107.0
click at [505, 249] on div "Pour activer le glissement avec le clavier, appuyez sur Alt+Entrée. Une fois ce…" at bounding box center [418, 242] width 793 height 330
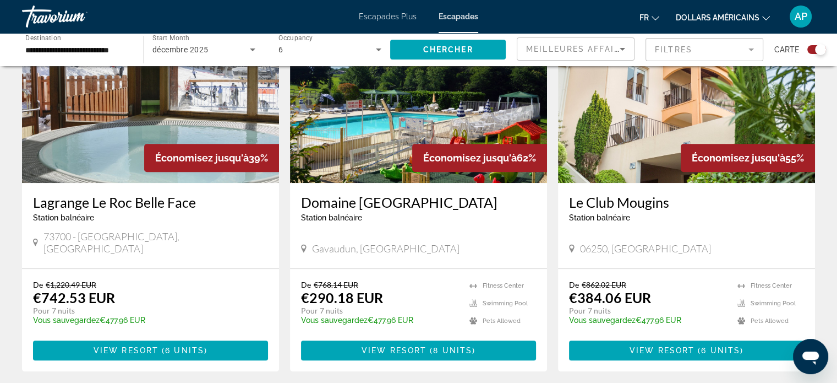
scroll to position [385, 0]
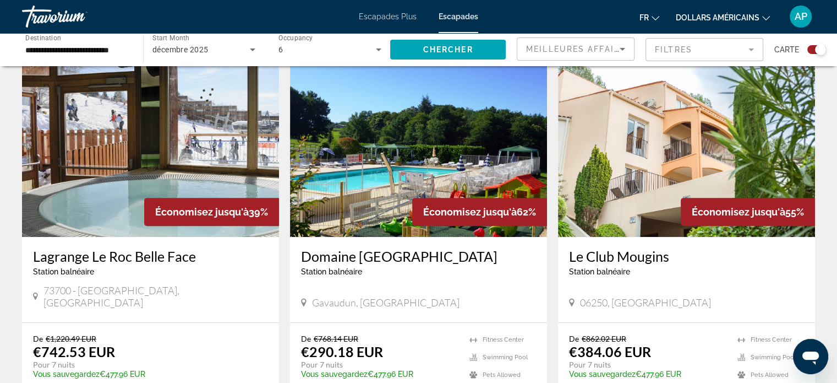
click at [403, 176] on img "Contenu principal" at bounding box center [418, 149] width 257 height 176
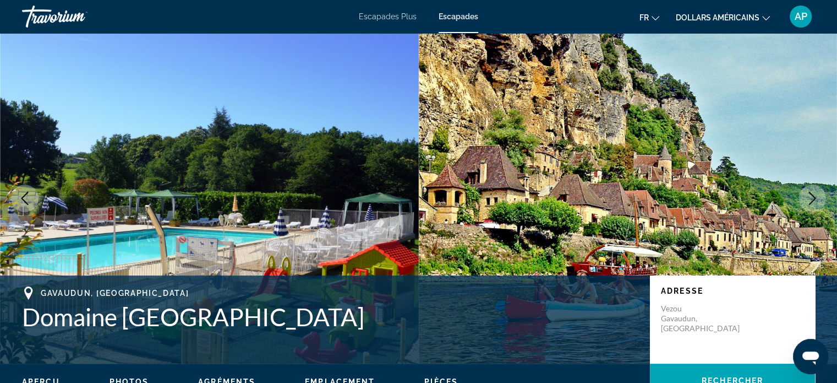
scroll to position [220, 0]
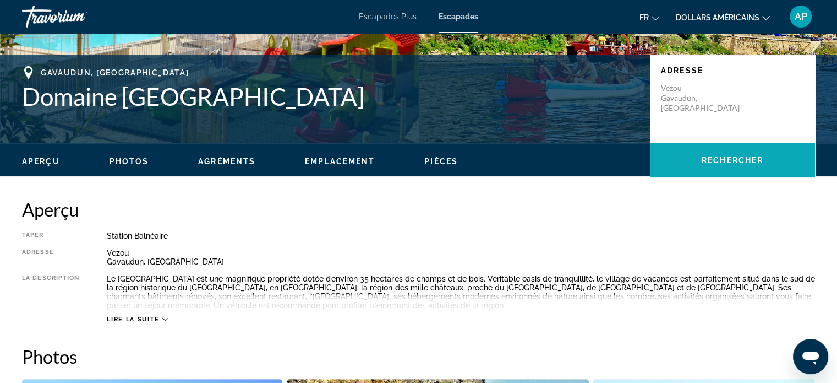
click at [703, 159] on span "Rechercher" at bounding box center [733, 160] width 62 height 9
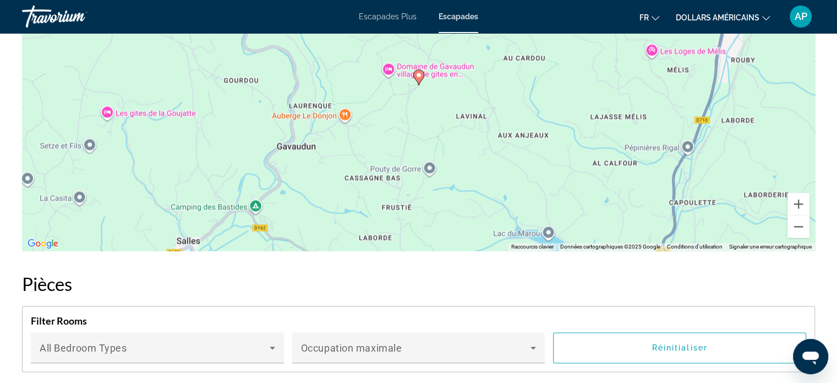
scroll to position [1646, 0]
